Goal: Complete application form

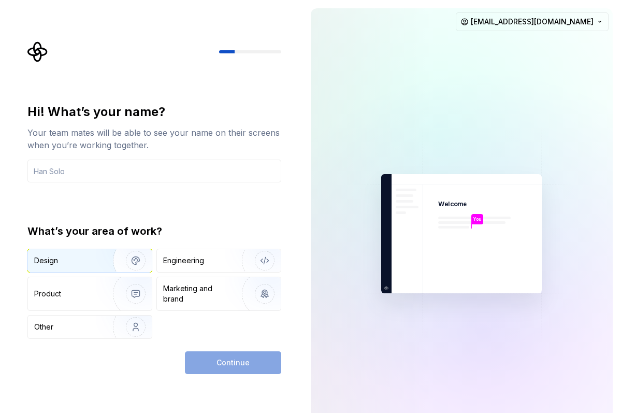
click at [112, 257] on img "button" at bounding box center [129, 260] width 66 height 69
click at [138, 254] on img "button" at bounding box center [129, 260] width 66 height 69
click at [104, 180] on input "text" at bounding box center [154, 170] width 254 height 23
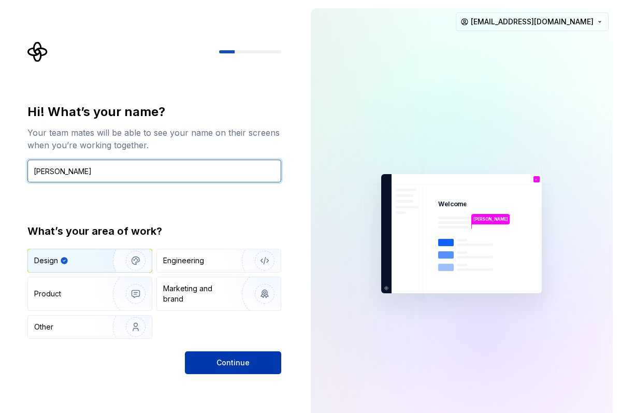
type input "[PERSON_NAME]"
click at [226, 356] on button "Continue" at bounding box center [233, 362] width 96 height 23
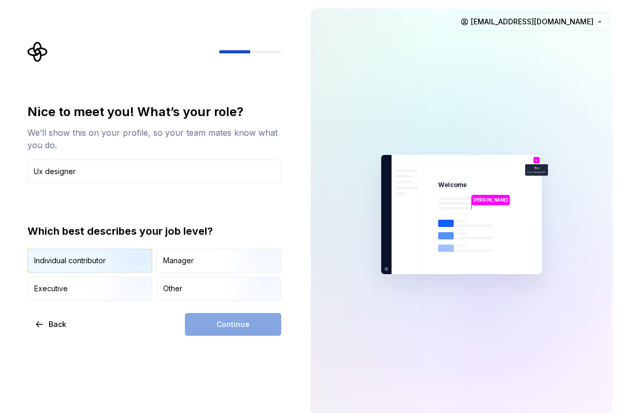
type input "Ux designer"
click at [124, 263] on img "button" at bounding box center [127, 273] width 66 height 69
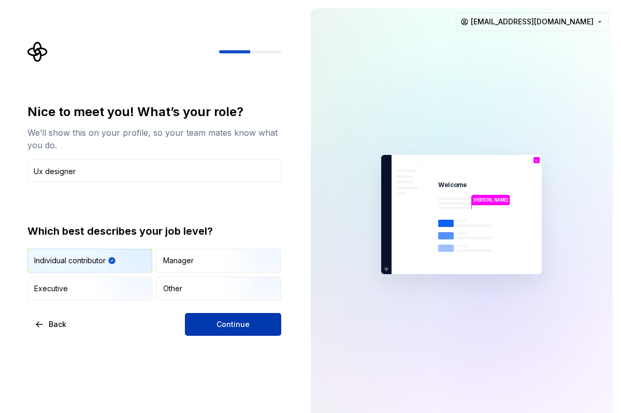
click at [206, 318] on button "Continue" at bounding box center [233, 324] width 96 height 23
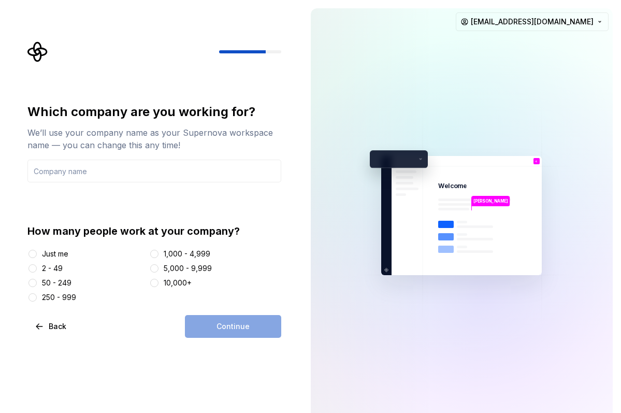
click at [43, 258] on div "Just me" at bounding box center [55, 254] width 26 height 10
click at [37, 258] on button "Just me" at bounding box center [32, 254] width 8 height 8
click at [225, 322] on div "Continue" at bounding box center [233, 326] width 96 height 23
click at [168, 159] on input "text" at bounding box center [154, 170] width 254 height 23
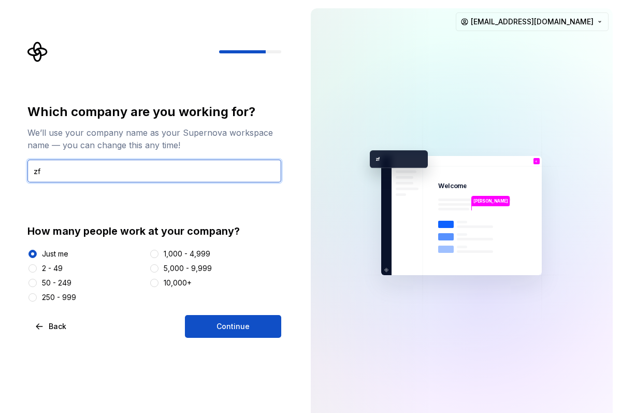
type input "z"
type input "efrei"
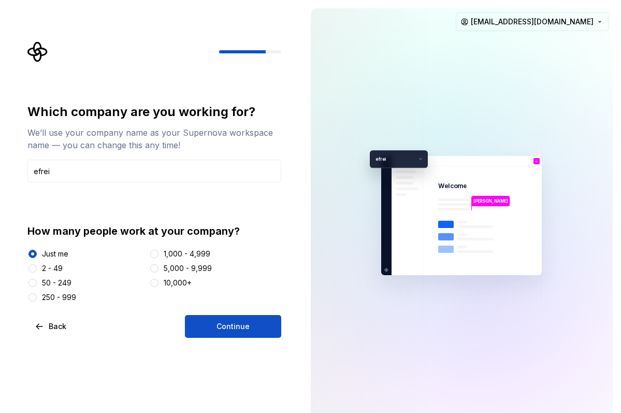
click at [249, 311] on div "Which company are you working for? We’ll use your company name as your Supernov…" at bounding box center [154, 221] width 254 height 234
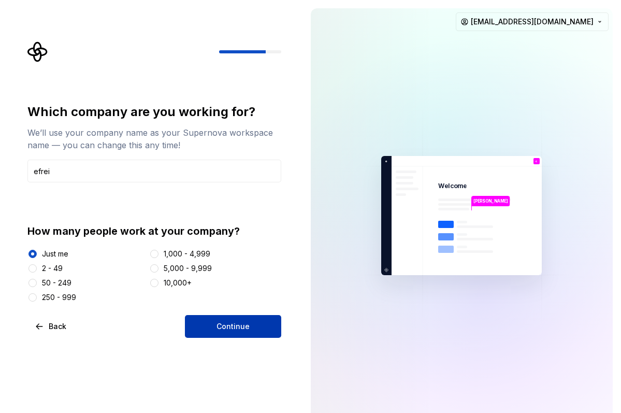
click at [244, 331] on span "Continue" at bounding box center [232, 326] width 33 height 10
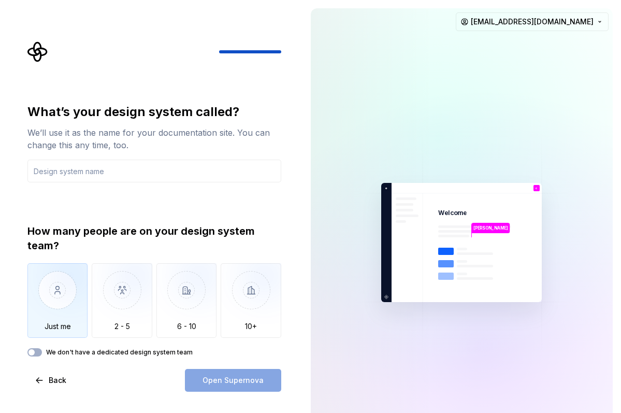
click at [75, 304] on img "button" at bounding box center [57, 297] width 61 height 69
click at [139, 179] on input "text" at bounding box center [154, 170] width 254 height 23
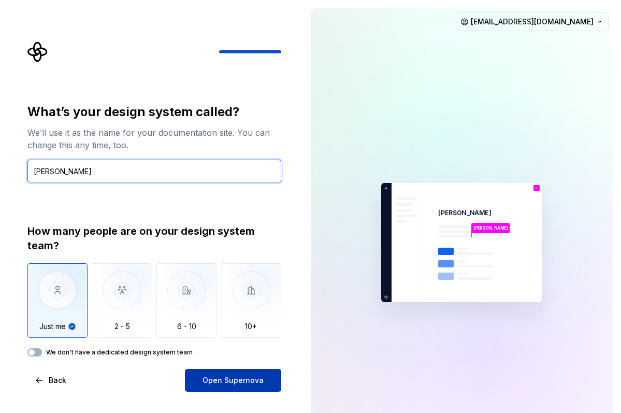
type input "[PERSON_NAME]"
click at [199, 373] on button "Open Supernova" at bounding box center [233, 380] width 96 height 23
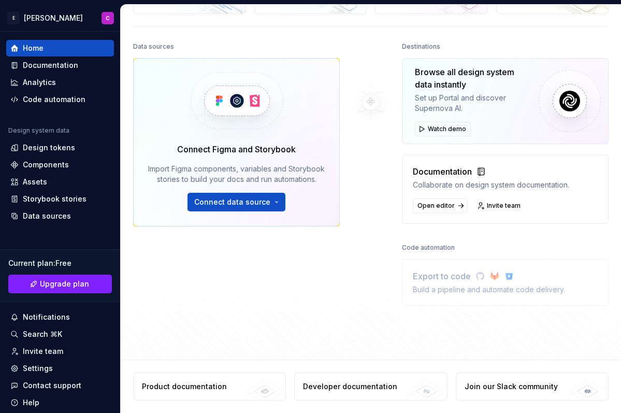
scroll to position [75, 0]
